Goal: Task Accomplishment & Management: Use online tool/utility

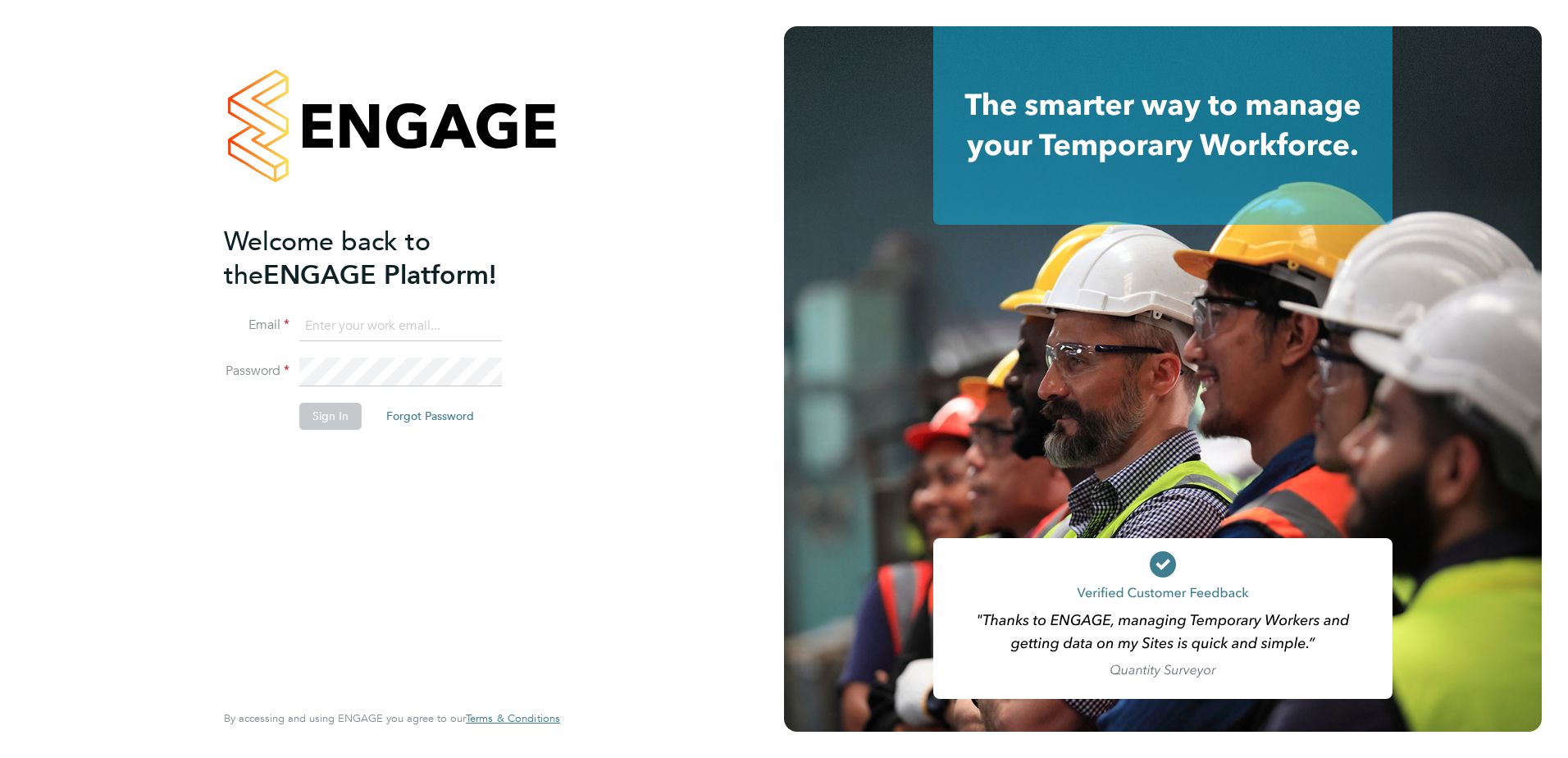
type input "kristoffer.lee@vistry.co.uk"
click at [346, 422] on button "Sign In" at bounding box center [330, 416] width 63 height 26
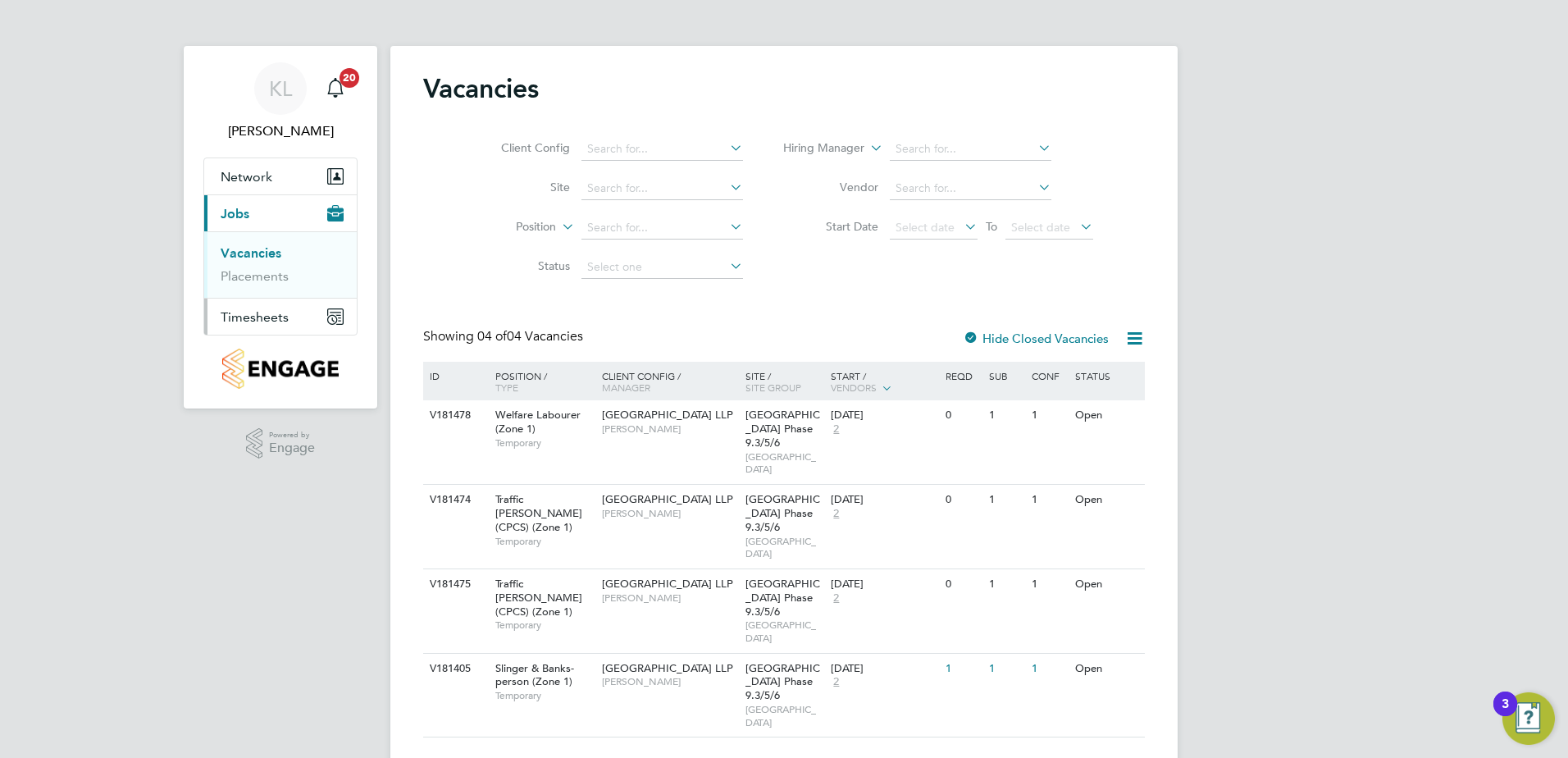
click at [267, 319] on span "Timesheets" at bounding box center [254, 316] width 68 height 15
click at [262, 289] on link "Timesheets" at bounding box center [254, 289] width 68 height 15
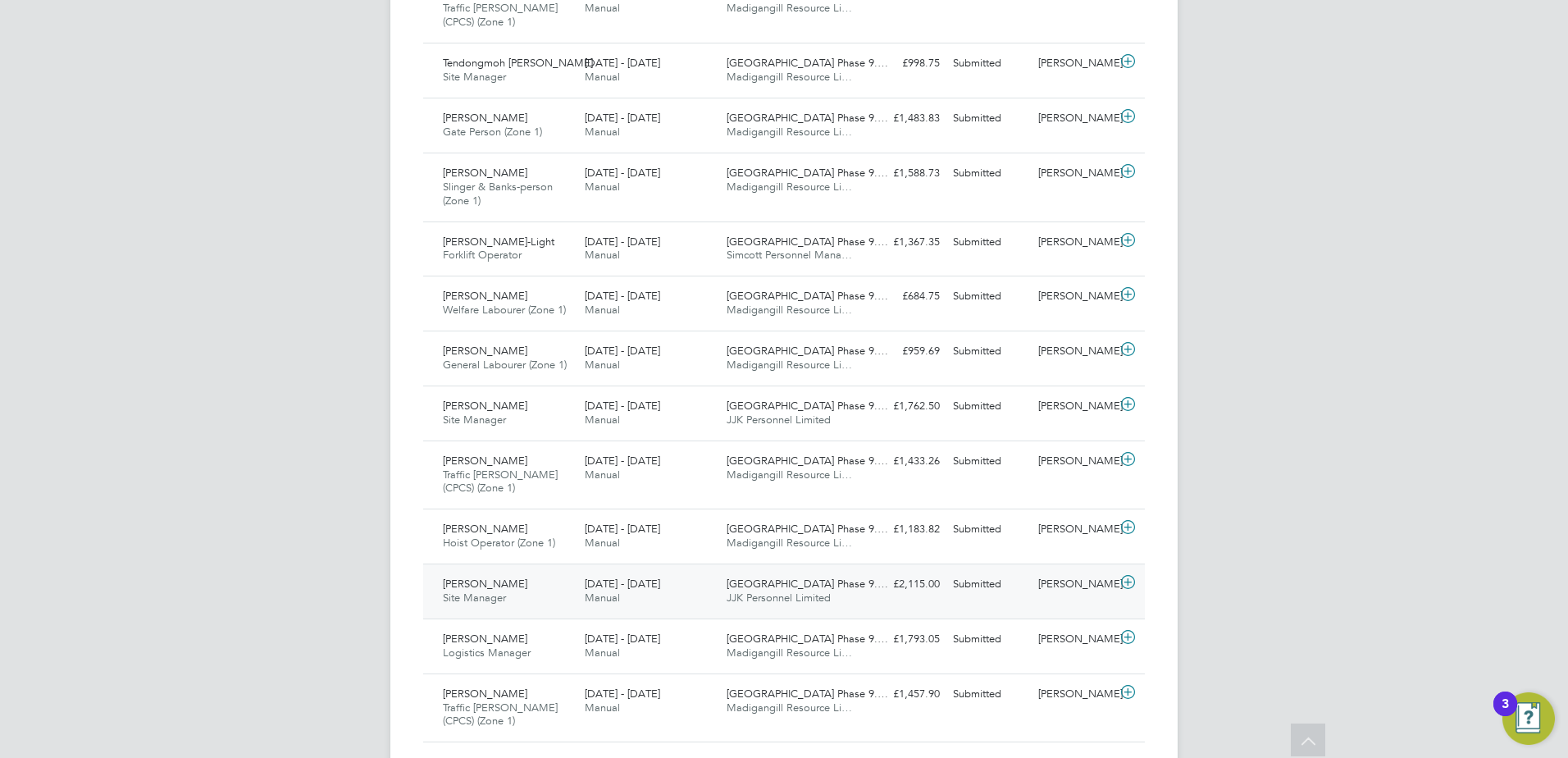
scroll to position [1559, 0]
